Goal: Information Seeking & Learning: Learn about a topic

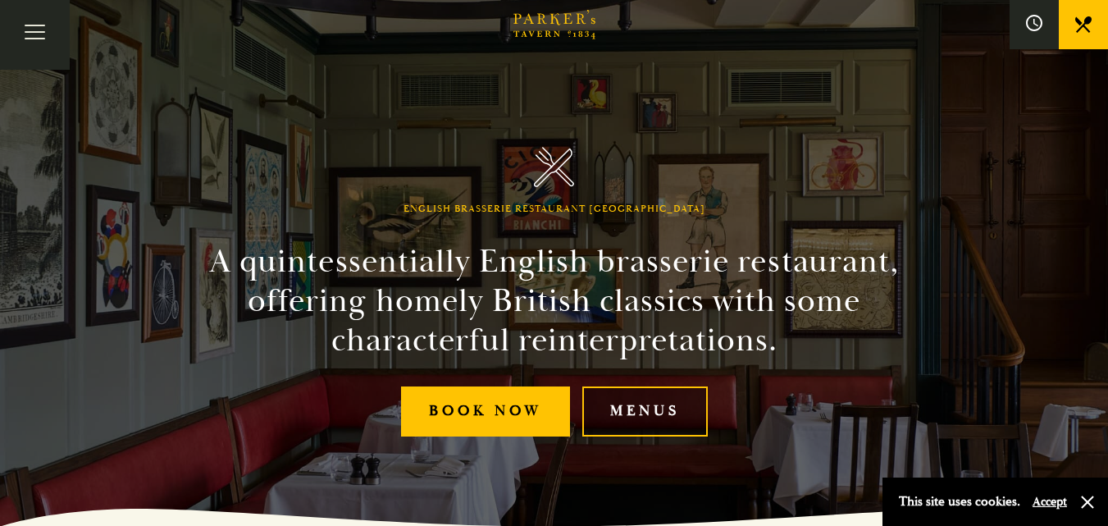
click at [664, 424] on link "Menus" at bounding box center [644, 411] width 125 height 50
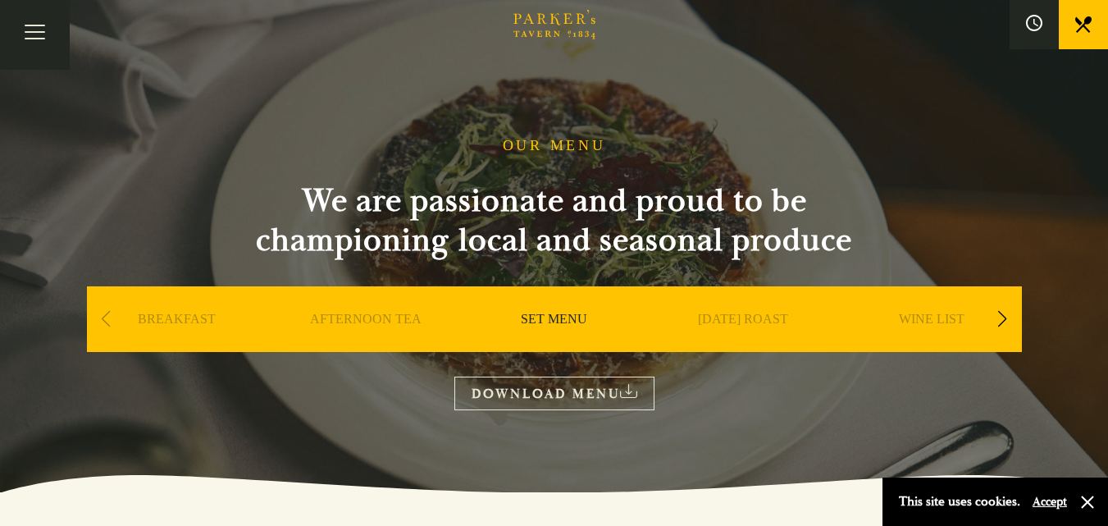
click at [556, 323] on link "SET MENU" at bounding box center [554, 344] width 66 height 66
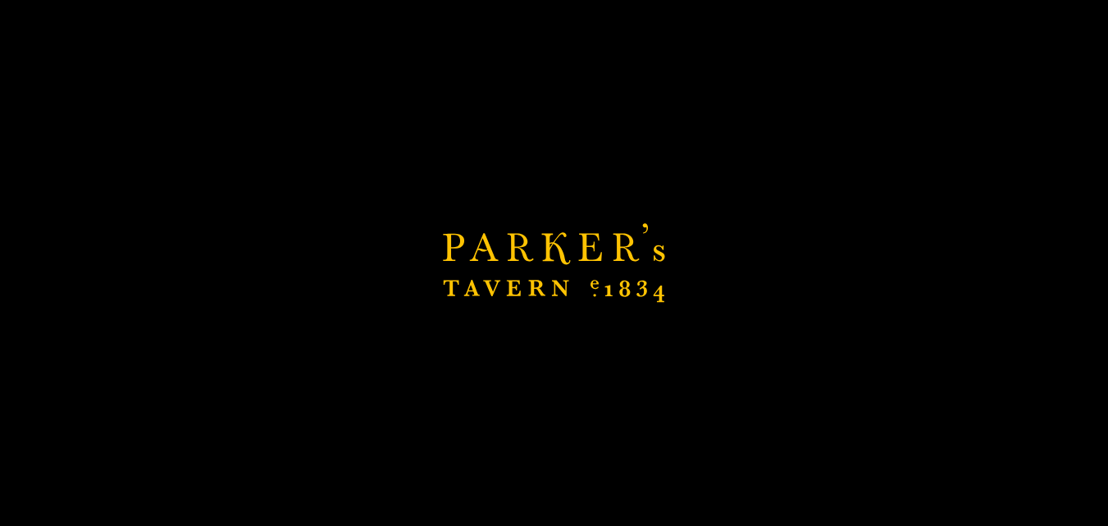
scroll to position [492, 0]
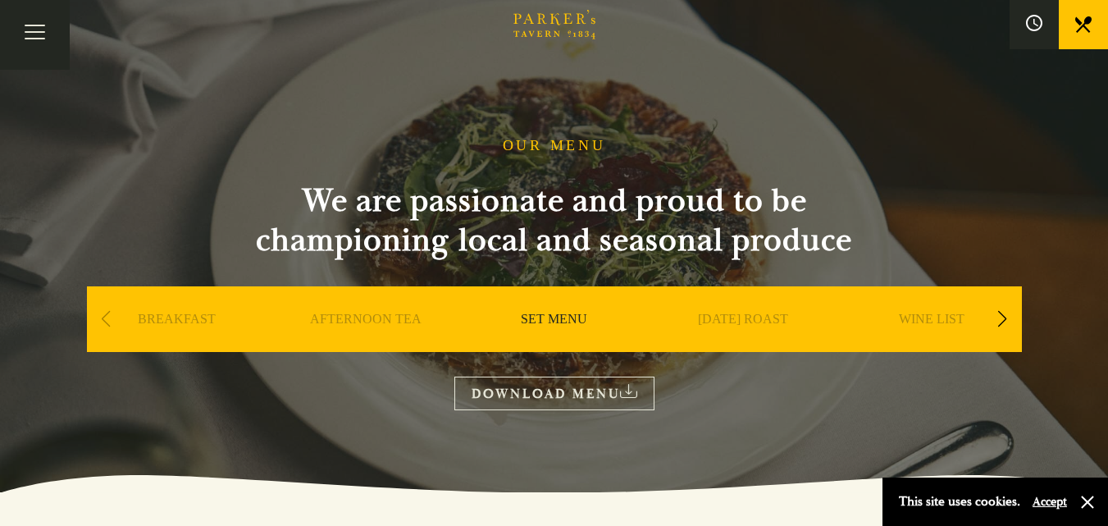
click at [569, 381] on link "DOWNLOAD MENU" at bounding box center [554, 393] width 200 height 34
click at [948, 317] on link "WINE LIST" at bounding box center [932, 344] width 66 height 66
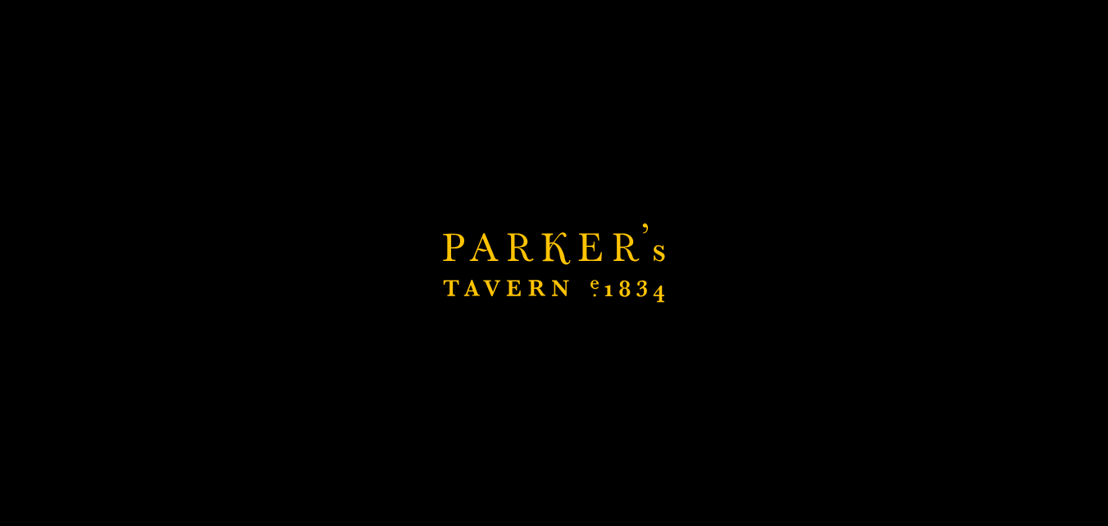
scroll to position [246, 0]
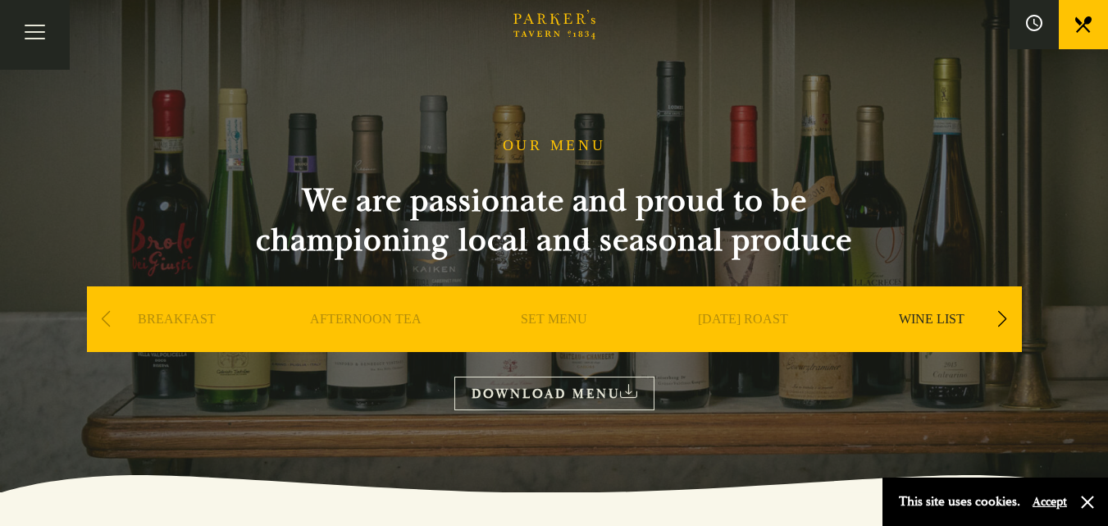
click at [567, 395] on link "DOWNLOAD MENU" at bounding box center [554, 393] width 200 height 34
